Goal: Contribute content: Contribute content

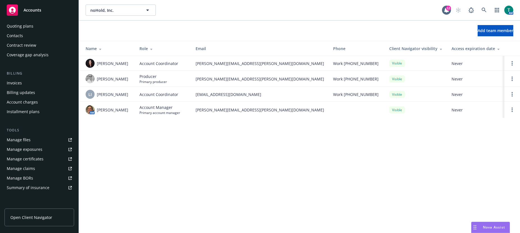
scroll to position [21, 0]
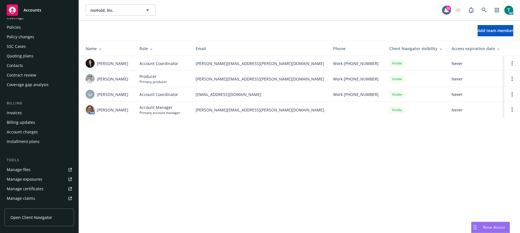
click at [29, 167] on div "Manage files" at bounding box center [19, 169] width 24 height 9
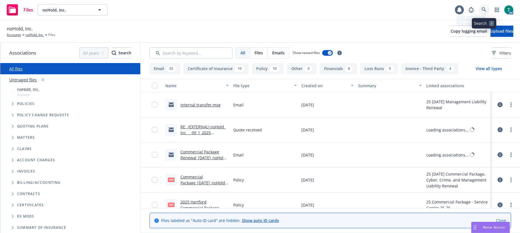
click at [485, 10] on icon at bounding box center [484, 9] width 5 height 5
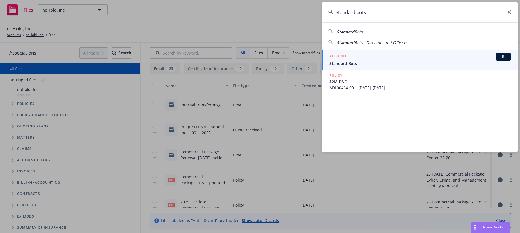
type input "Standard bots"
click at [505, 56] on span "BI" at bounding box center [503, 56] width 11 height 5
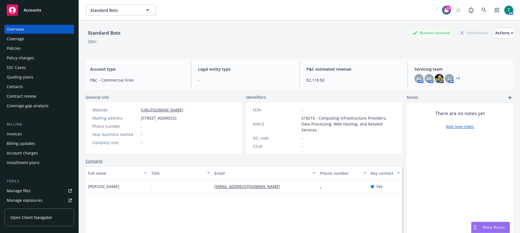
click at [37, 190] on link "Manage files" at bounding box center [39, 190] width 70 height 9
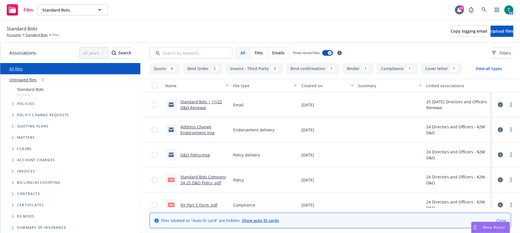
click at [10, 126] on span "Tree Example" at bounding box center [12, 126] width 9 height 9
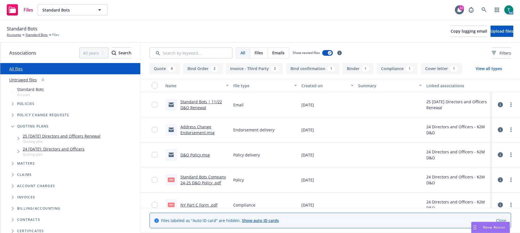
click at [77, 138] on link "25 11/22/25 Directors and Officers Renewal" at bounding box center [62, 136] width 78 height 6
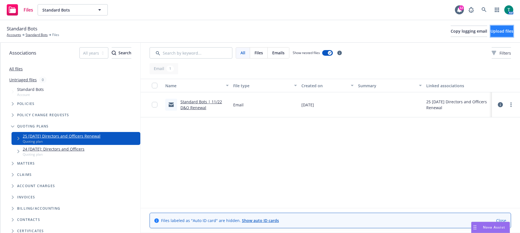
click at [507, 30] on button "Upload files" at bounding box center [502, 31] width 23 height 11
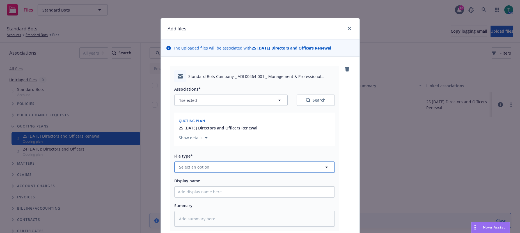
click at [191, 165] on span "Select an option" at bounding box center [194, 167] width 30 height 6
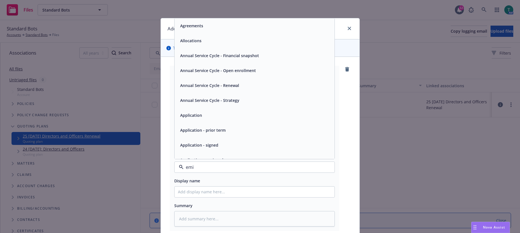
type input "emia"
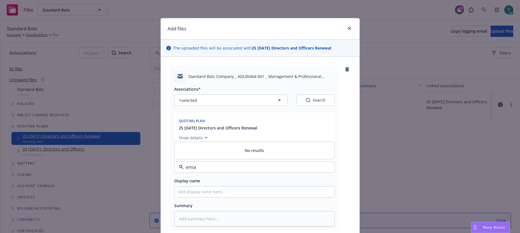
type textarea "x"
type input "email"
drag, startPoint x: 191, startPoint y: 151, endPoint x: 275, endPoint y: 199, distance: 96.5
click at [192, 151] on div "Email" at bounding box center [254, 151] width 153 height 8
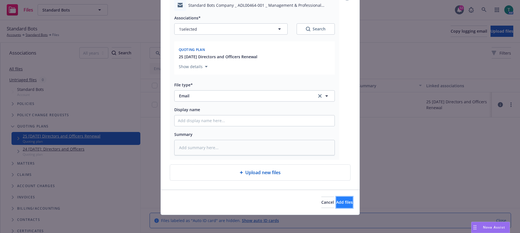
click at [344, 201] on button "Add files" at bounding box center [345, 201] width 17 height 11
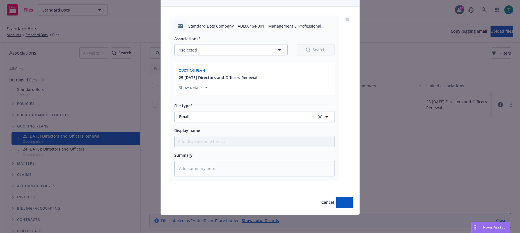
scroll to position [50, 0]
type textarea "x"
